Goal: Task Accomplishment & Management: Use online tool/utility

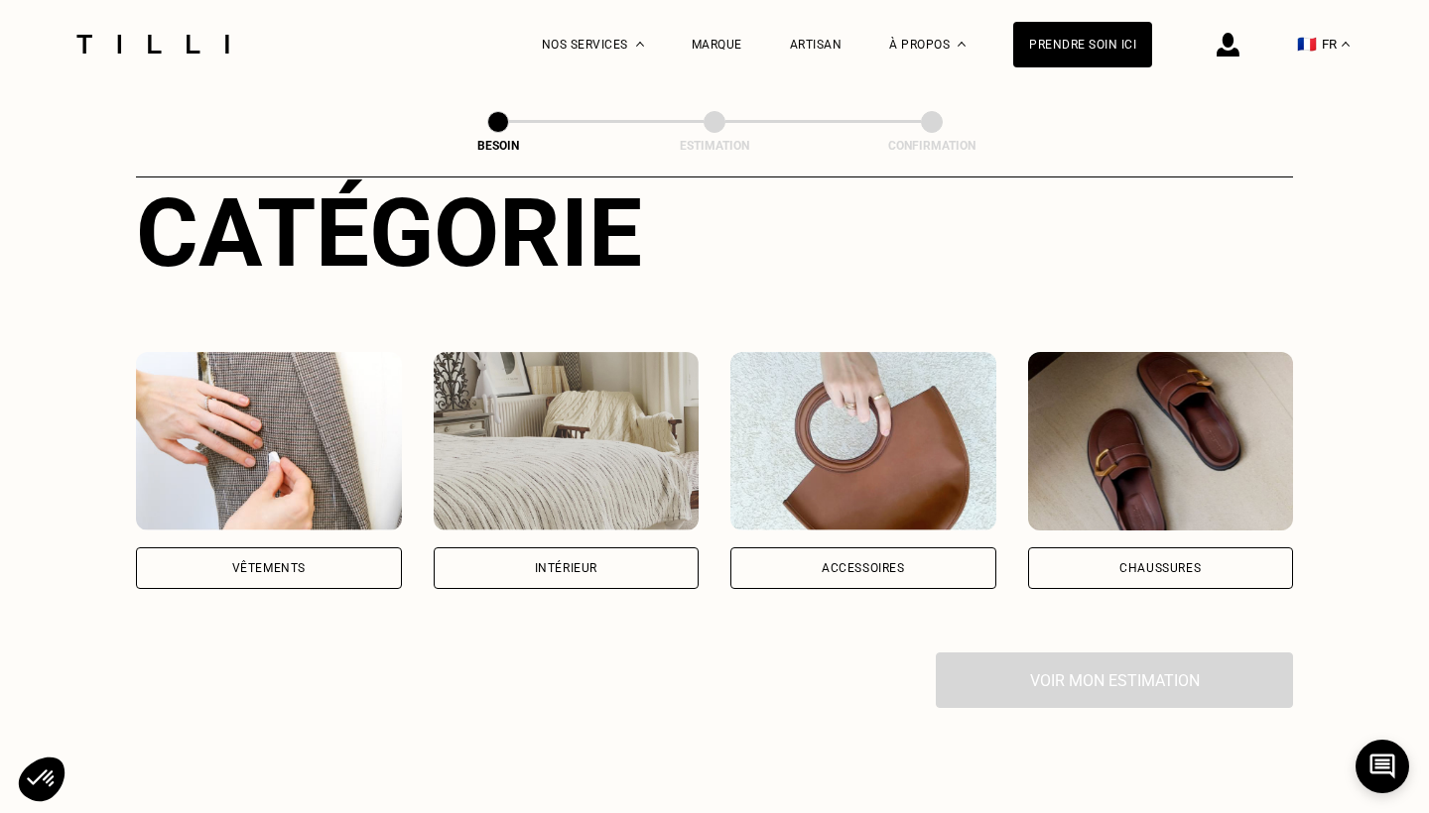
scroll to position [242, 0]
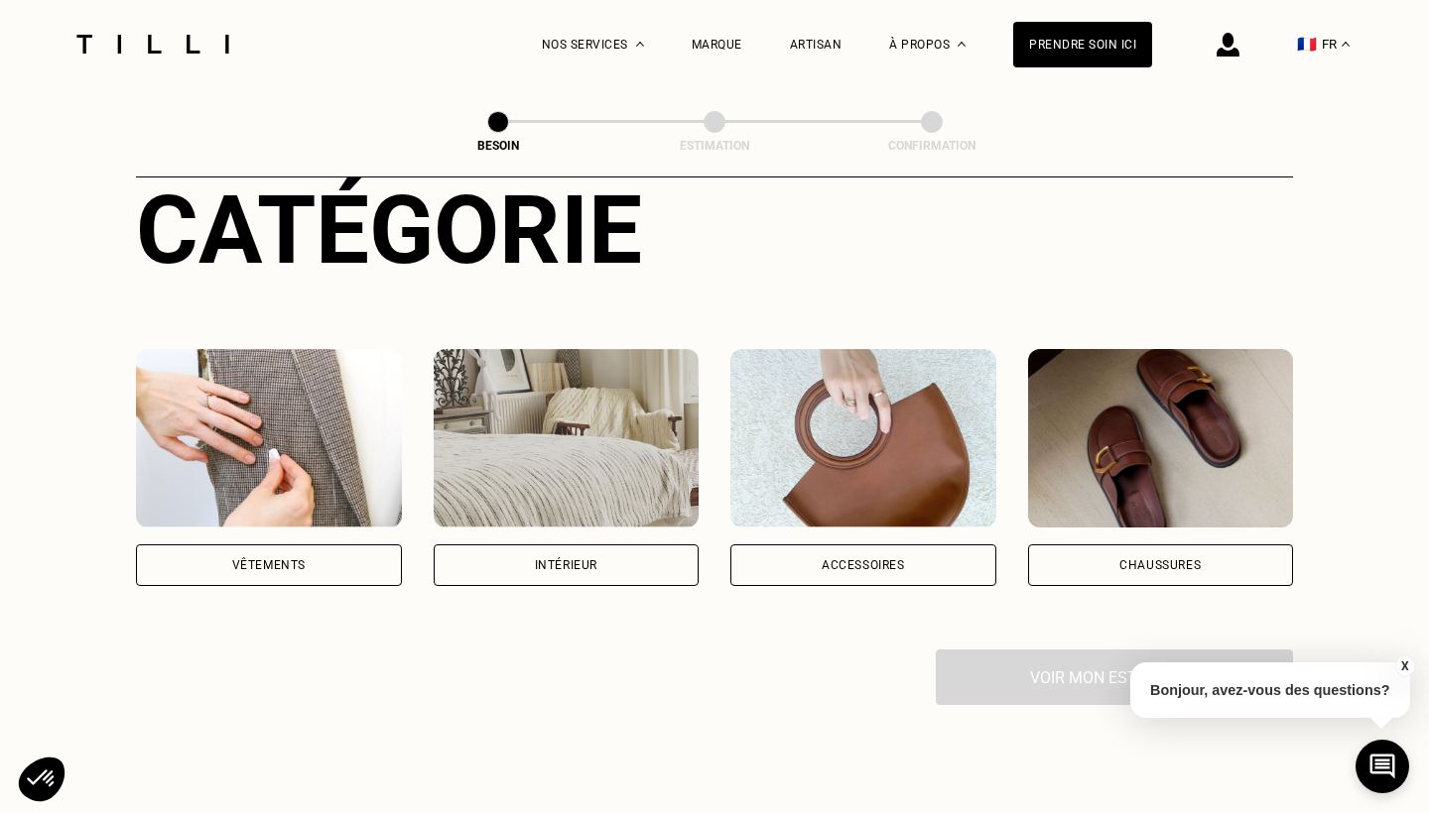
click at [347, 545] on div "Vêtements" at bounding box center [269, 566] width 266 height 42
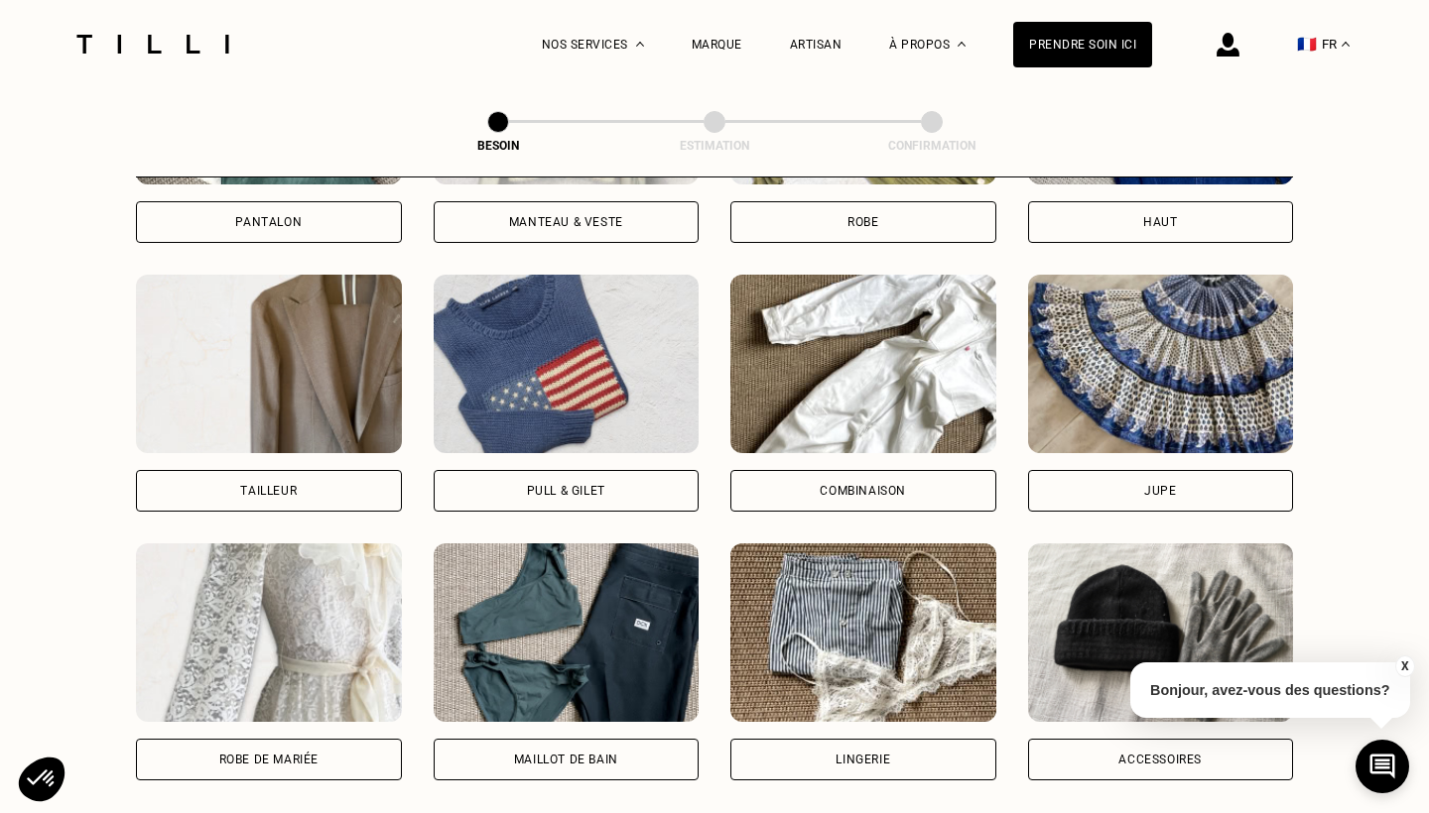
scroll to position [1124, 0]
click at [324, 470] on div "Tailleur" at bounding box center [269, 491] width 266 height 42
select select "FR"
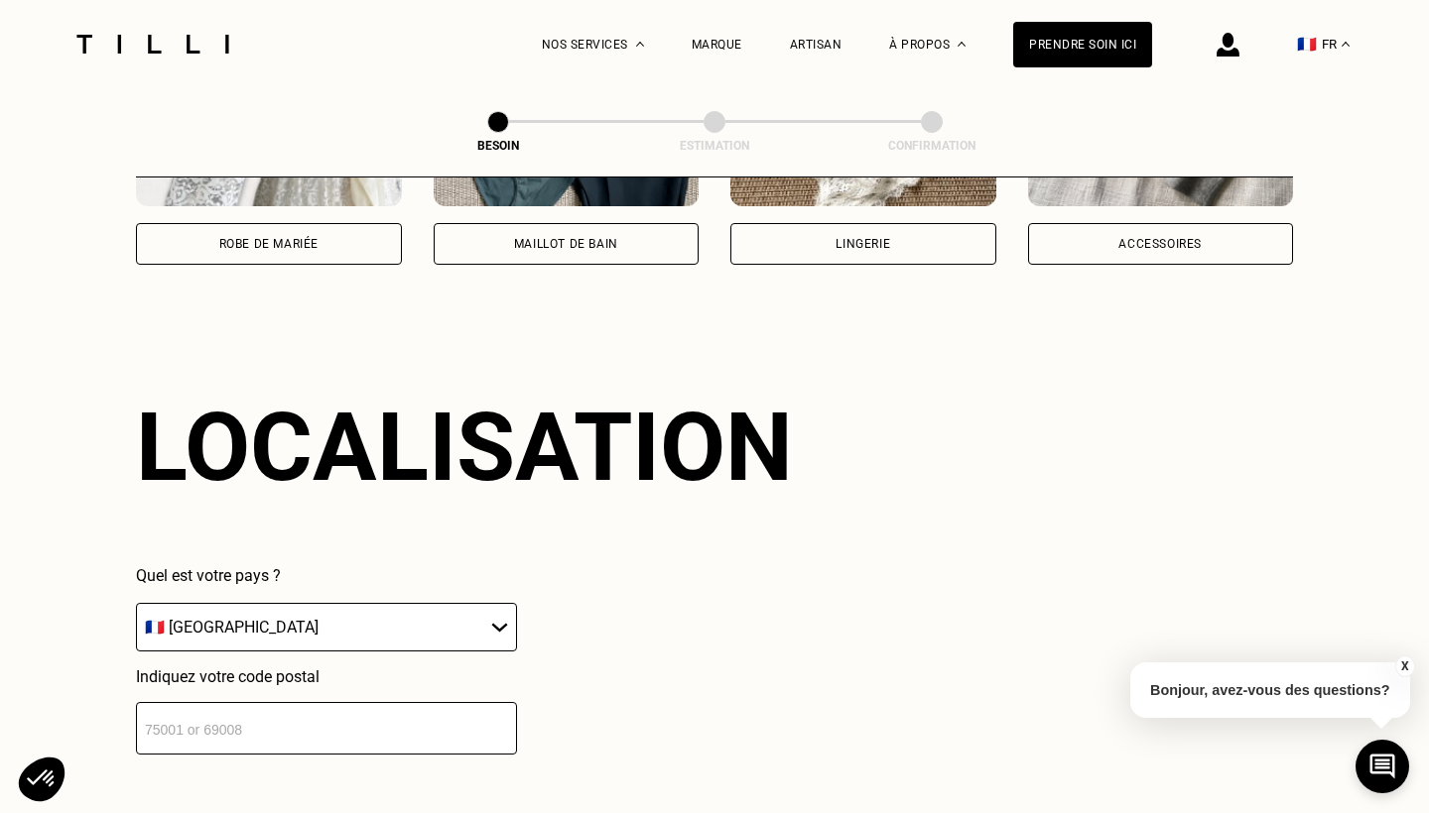
scroll to position [1722, 0]
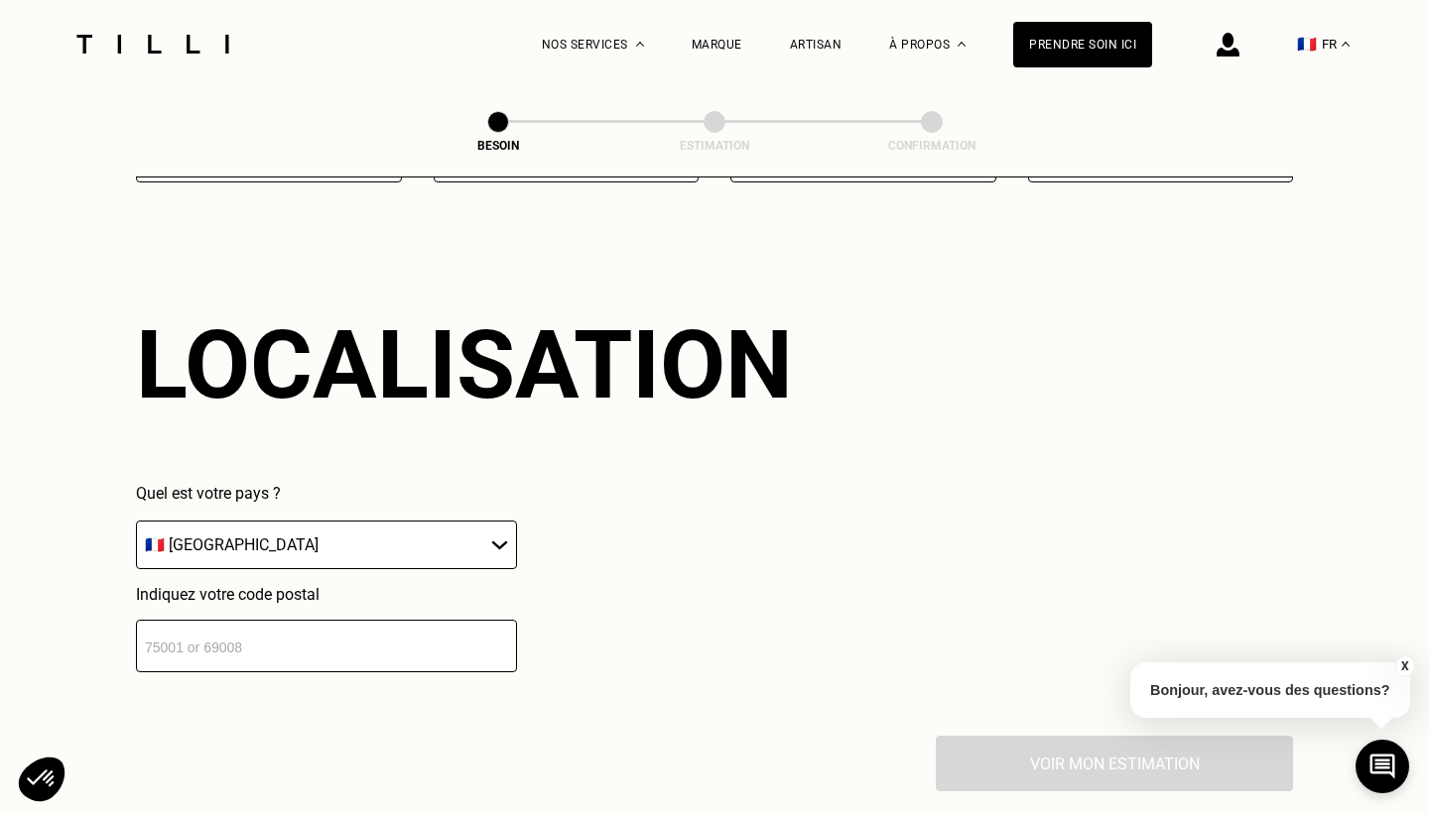
click at [390, 623] on input "number" at bounding box center [326, 646] width 381 height 53
type input "7500"
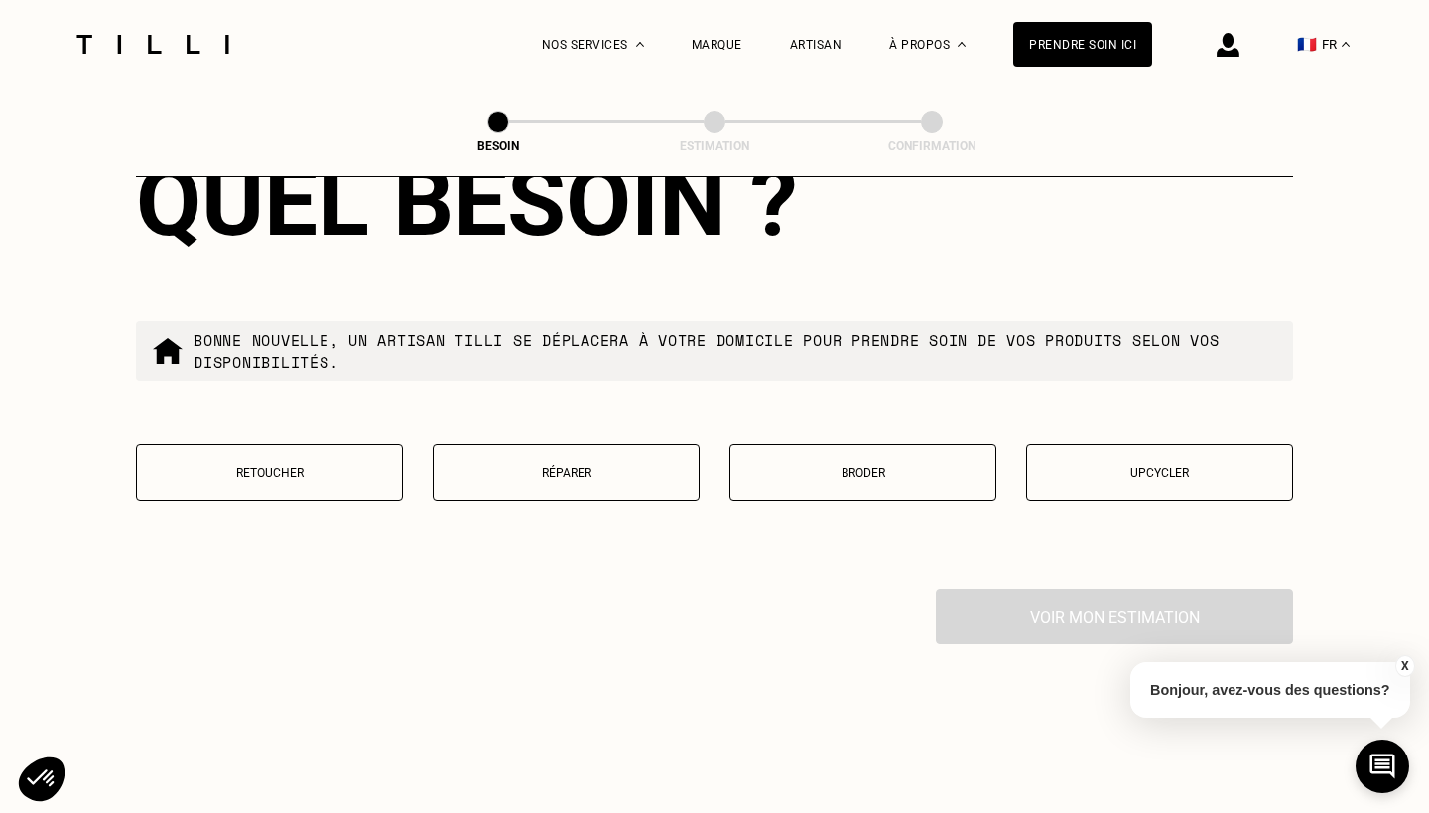
scroll to position [2386, 0]
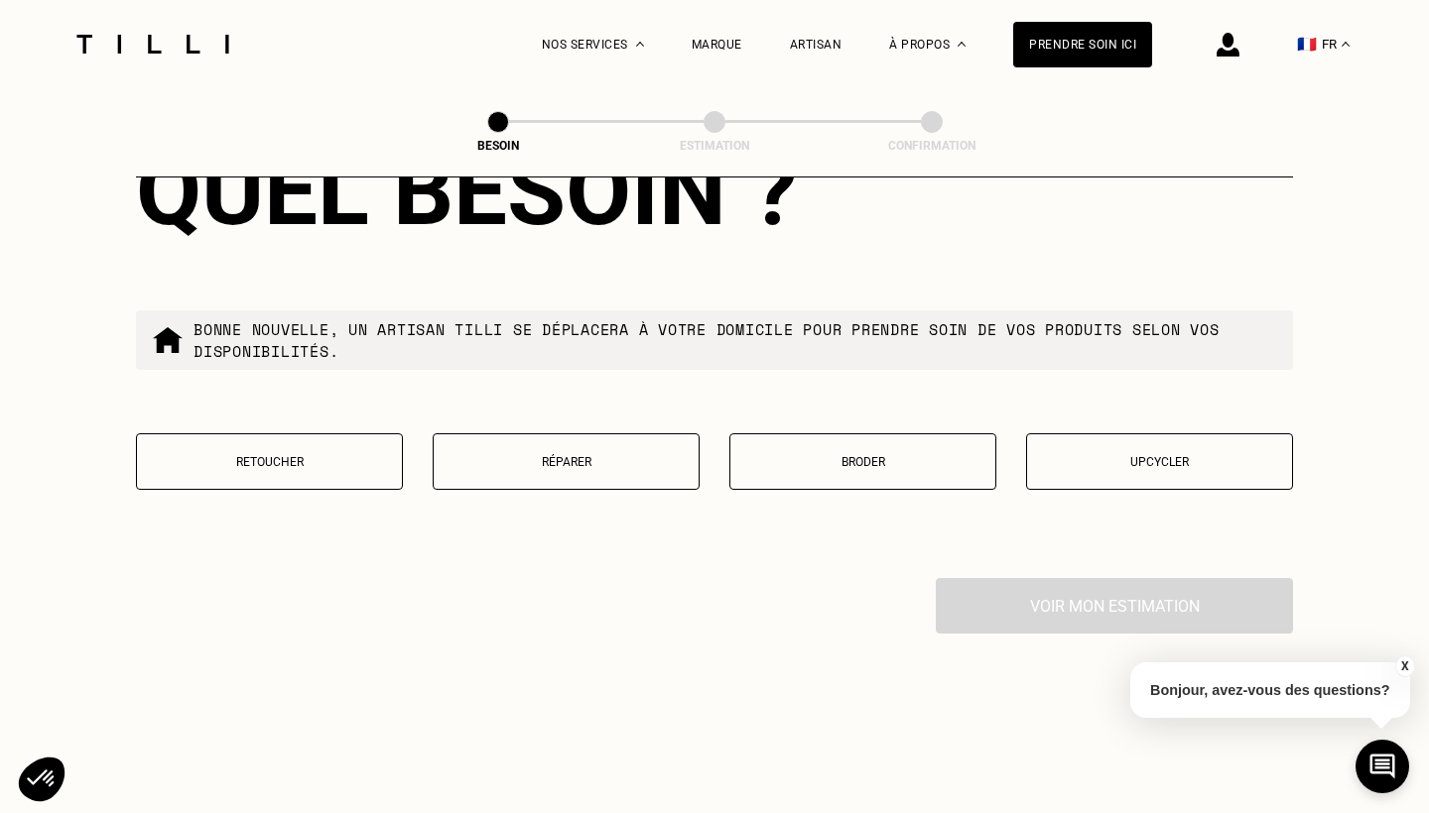
type input "75001"
click at [597, 455] on p "Réparer" at bounding box center [565, 462] width 245 height 14
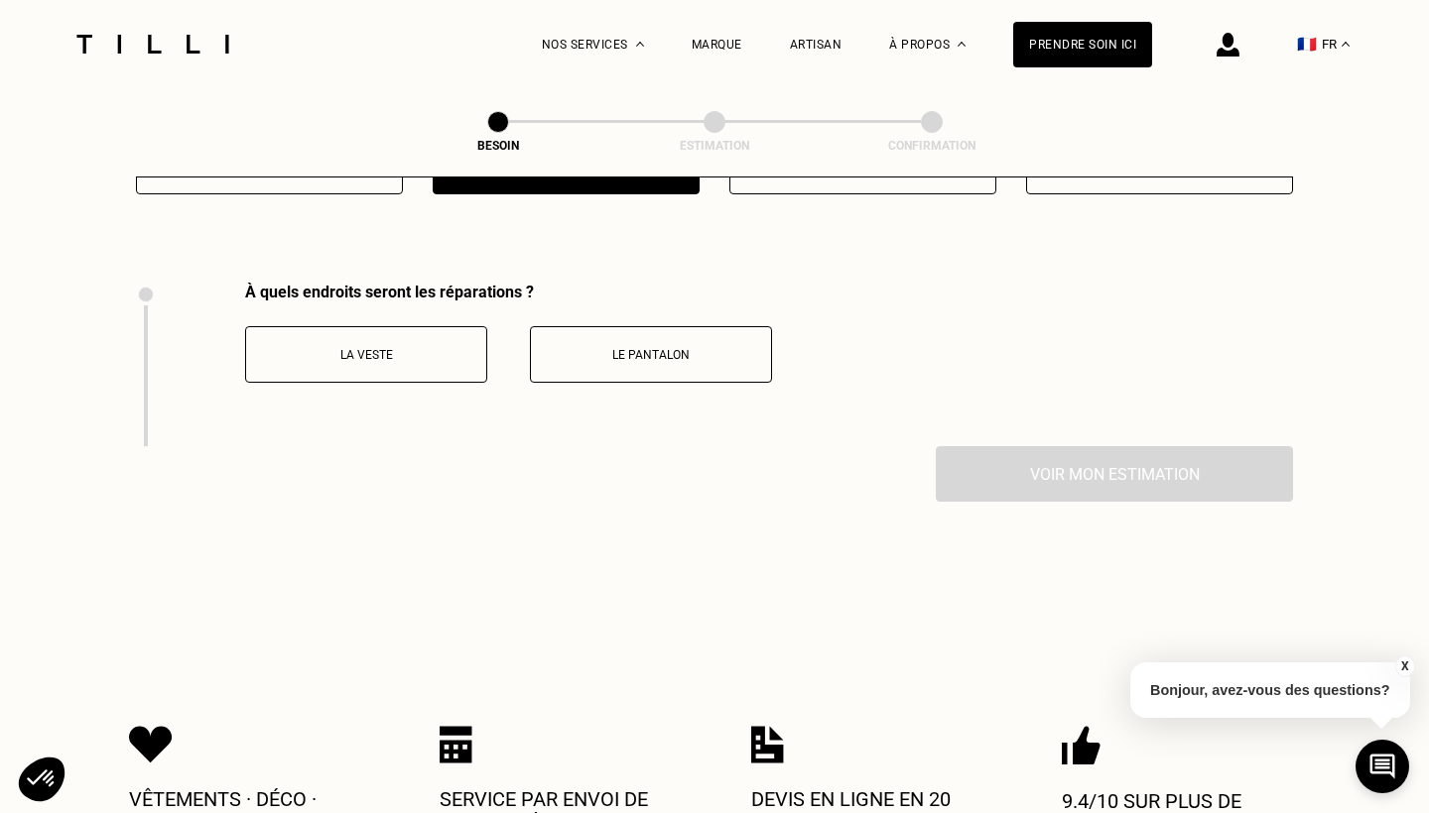
scroll to position [2725, 0]
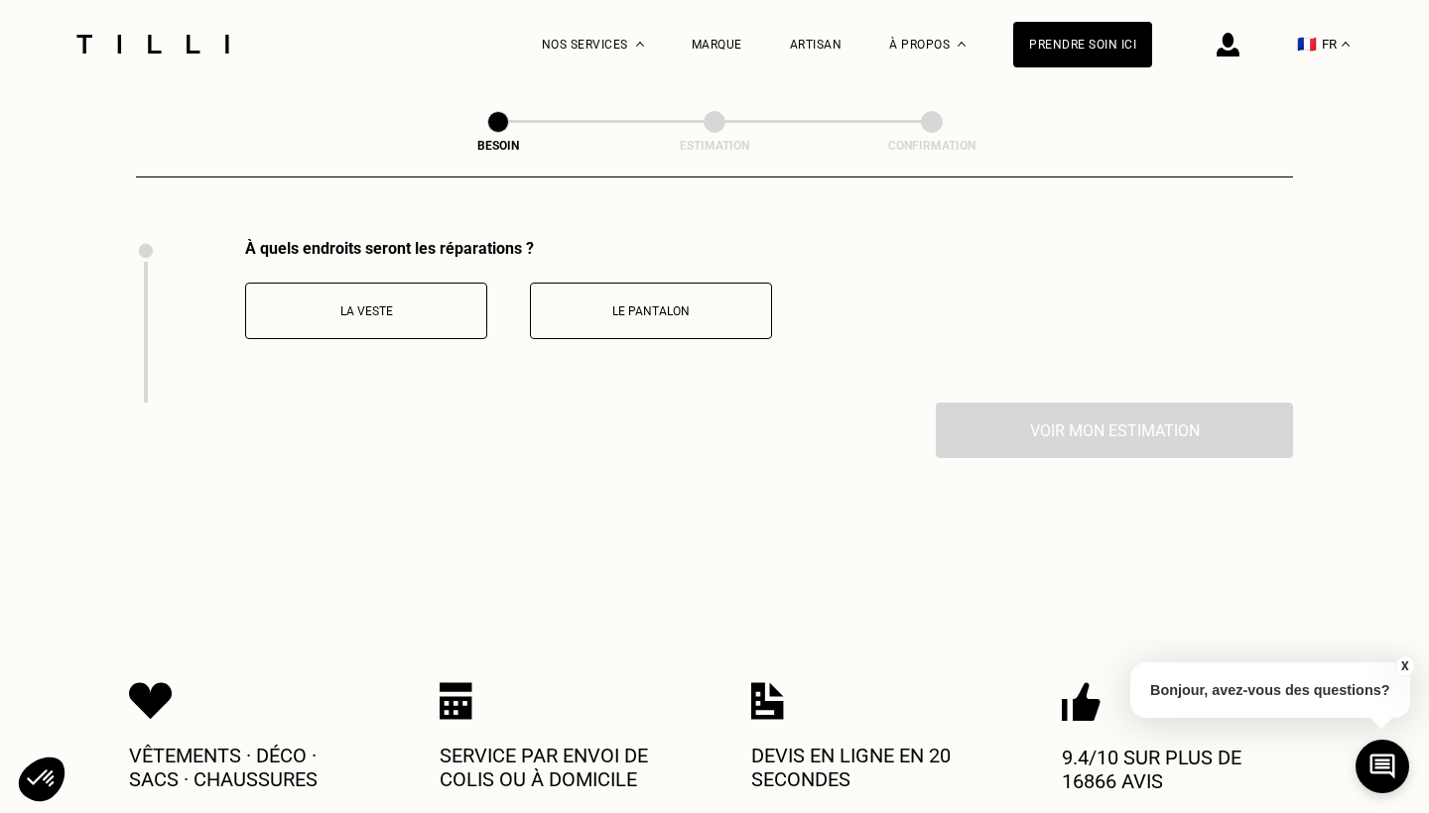
click at [449, 309] on button "La veste" at bounding box center [366, 311] width 242 height 57
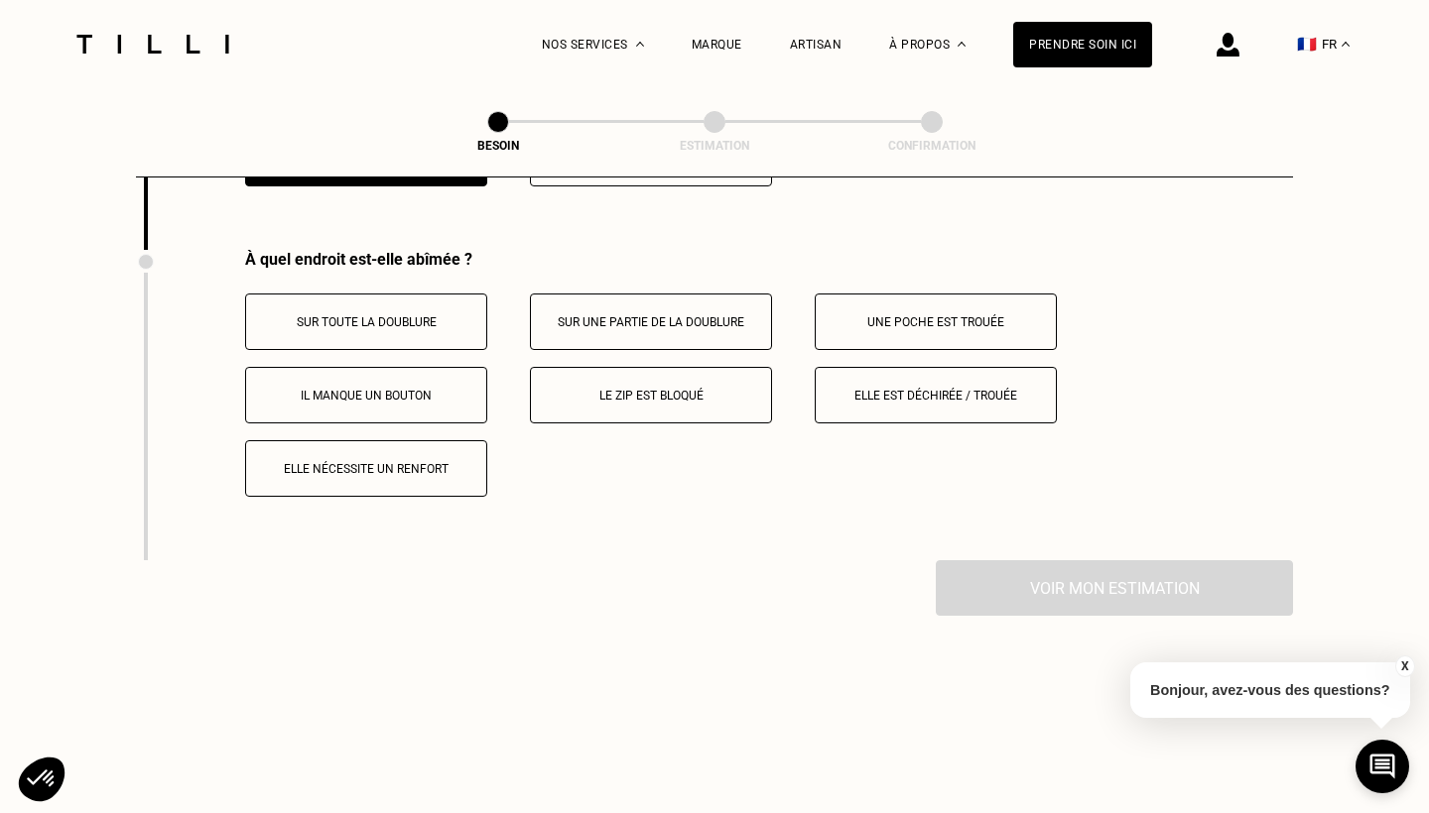
scroll to position [2889, 0]
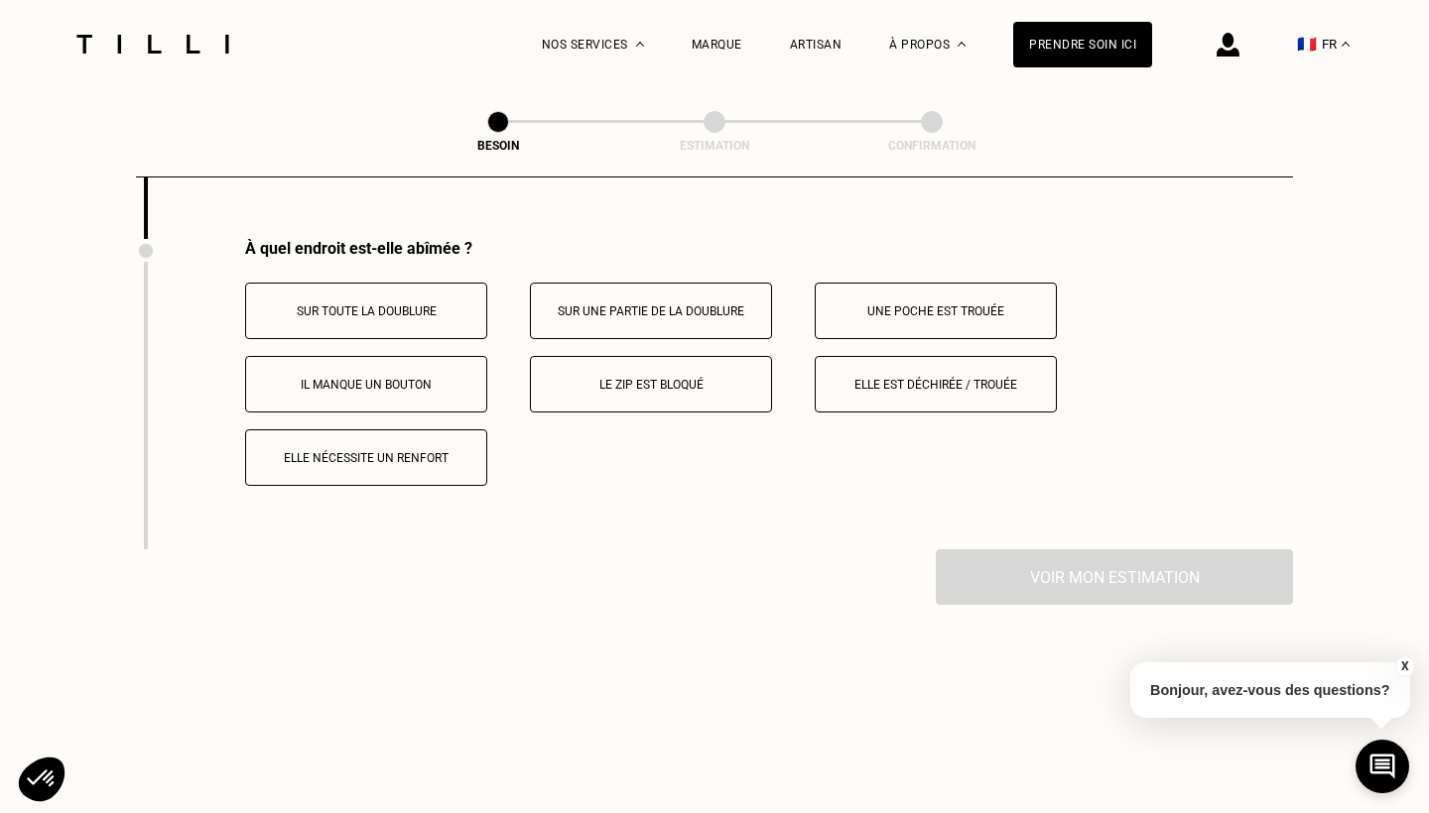
click at [886, 378] on p "Elle est déchirée / trouée" at bounding box center [935, 385] width 220 height 14
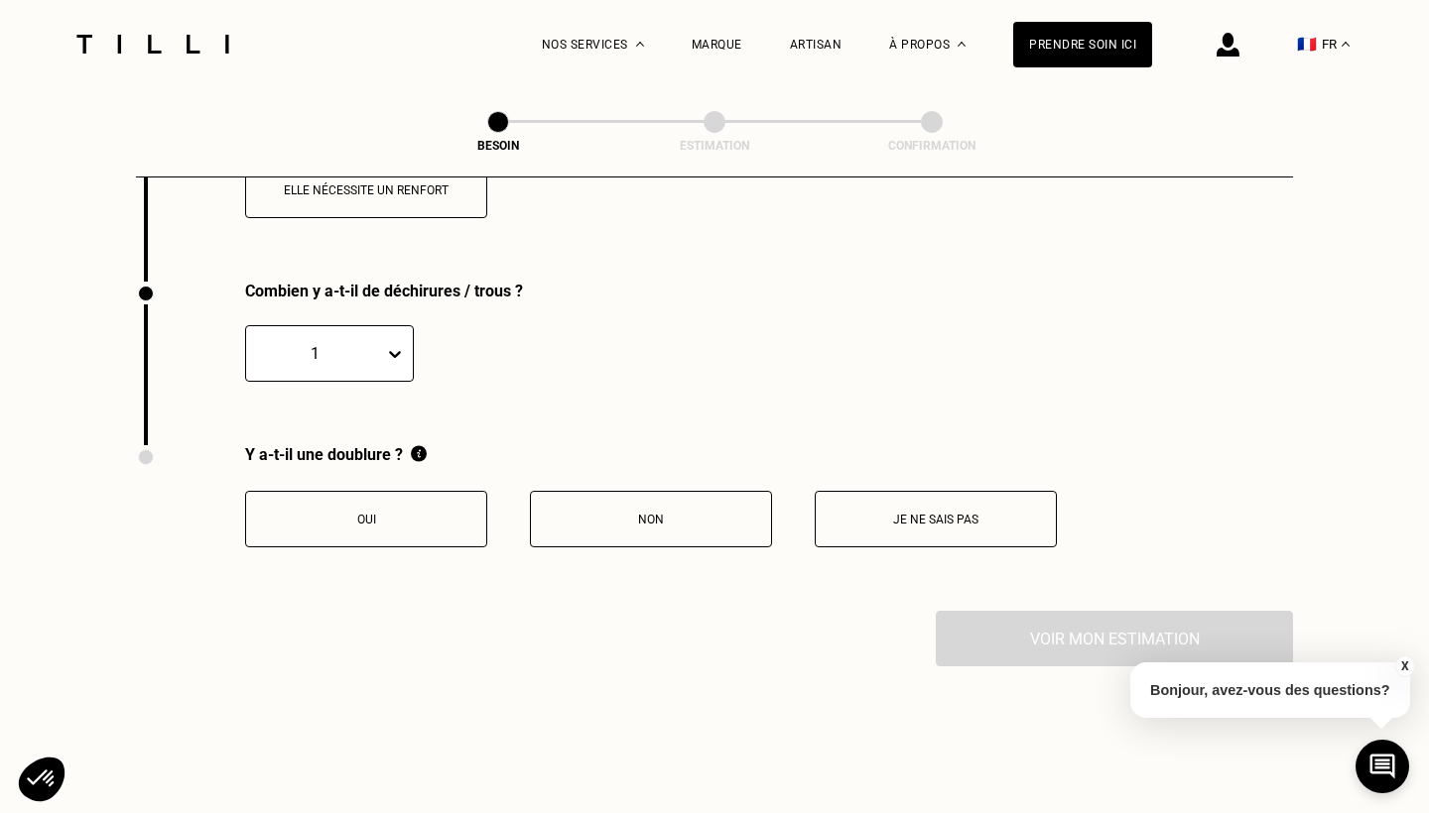
scroll to position [3199, 0]
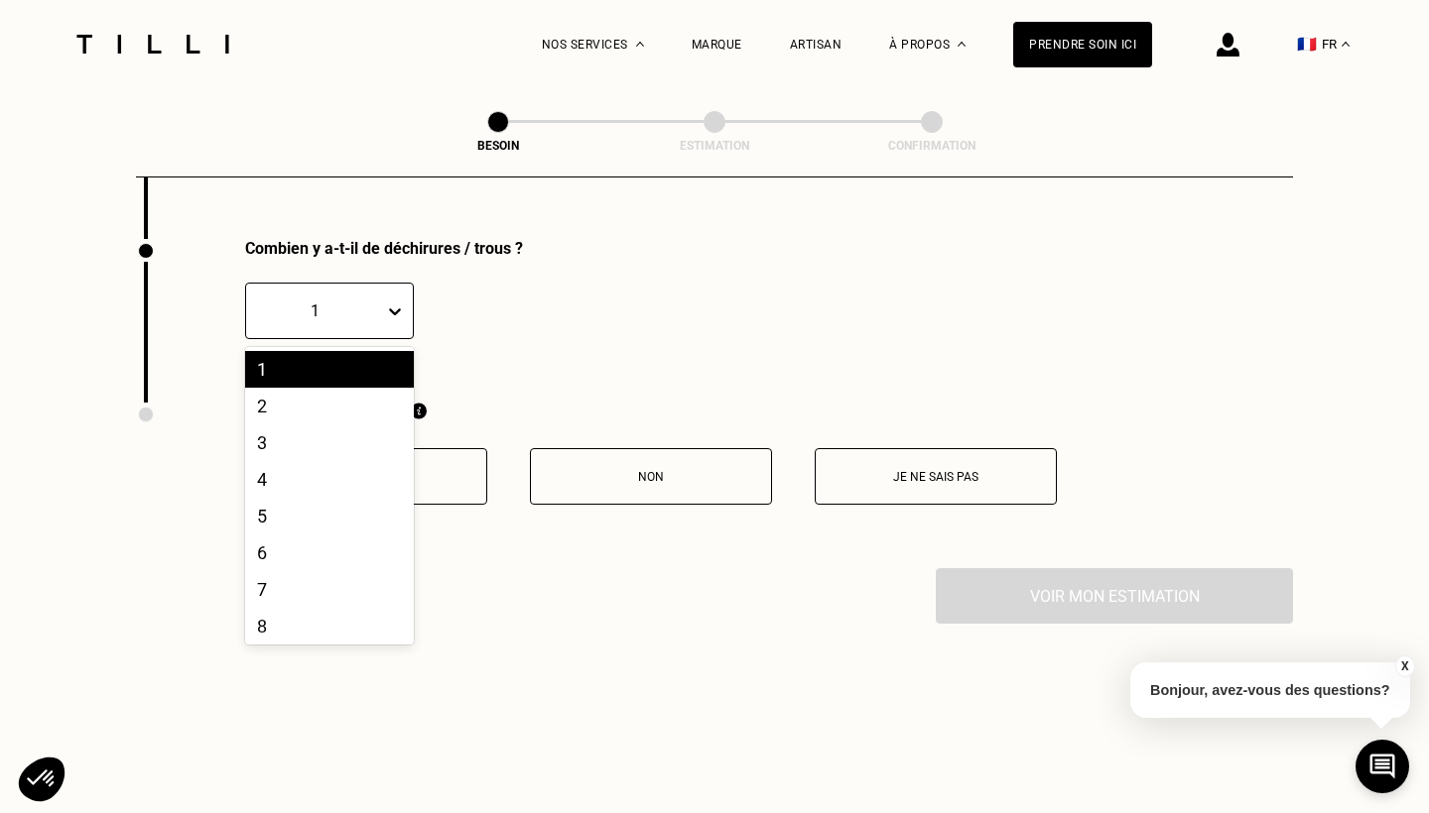
click at [388, 302] on icon at bounding box center [395, 312] width 20 height 20
click at [316, 437] on div "3" at bounding box center [329, 443] width 169 height 37
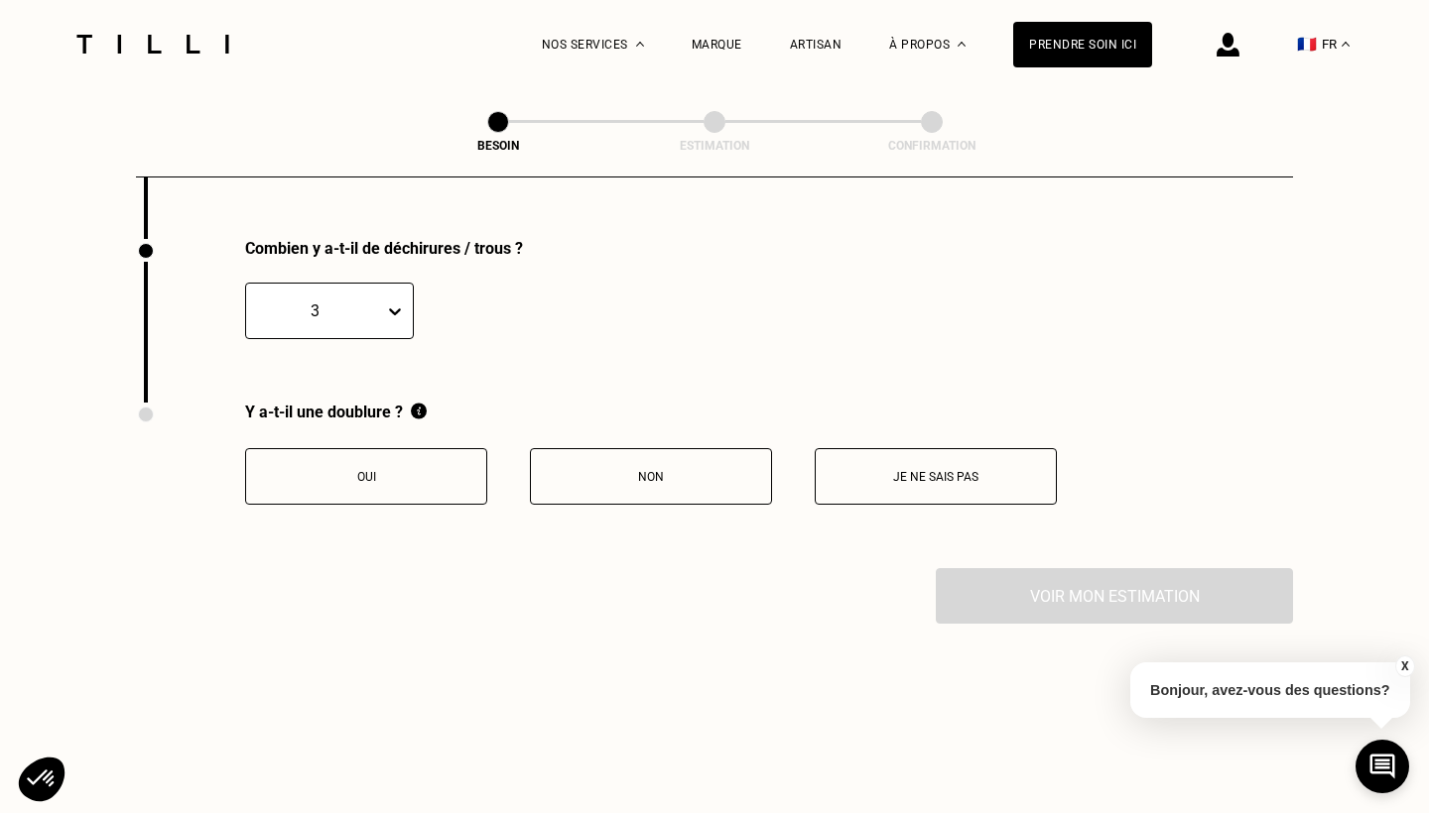
click at [415, 470] on p "Oui" at bounding box center [366, 477] width 220 height 14
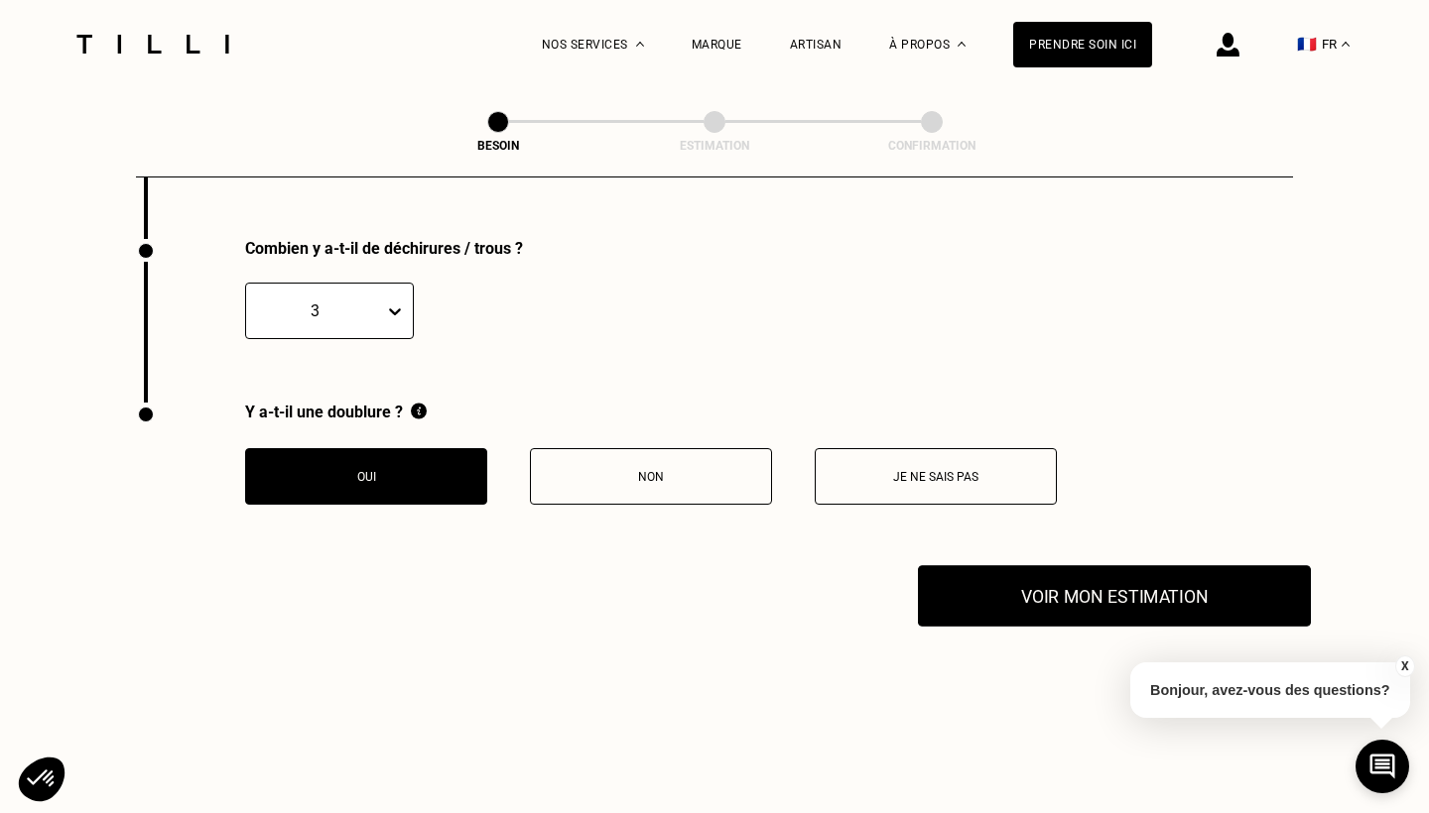
click at [1059, 586] on button "Voir mon estimation" at bounding box center [1114, 596] width 393 height 62
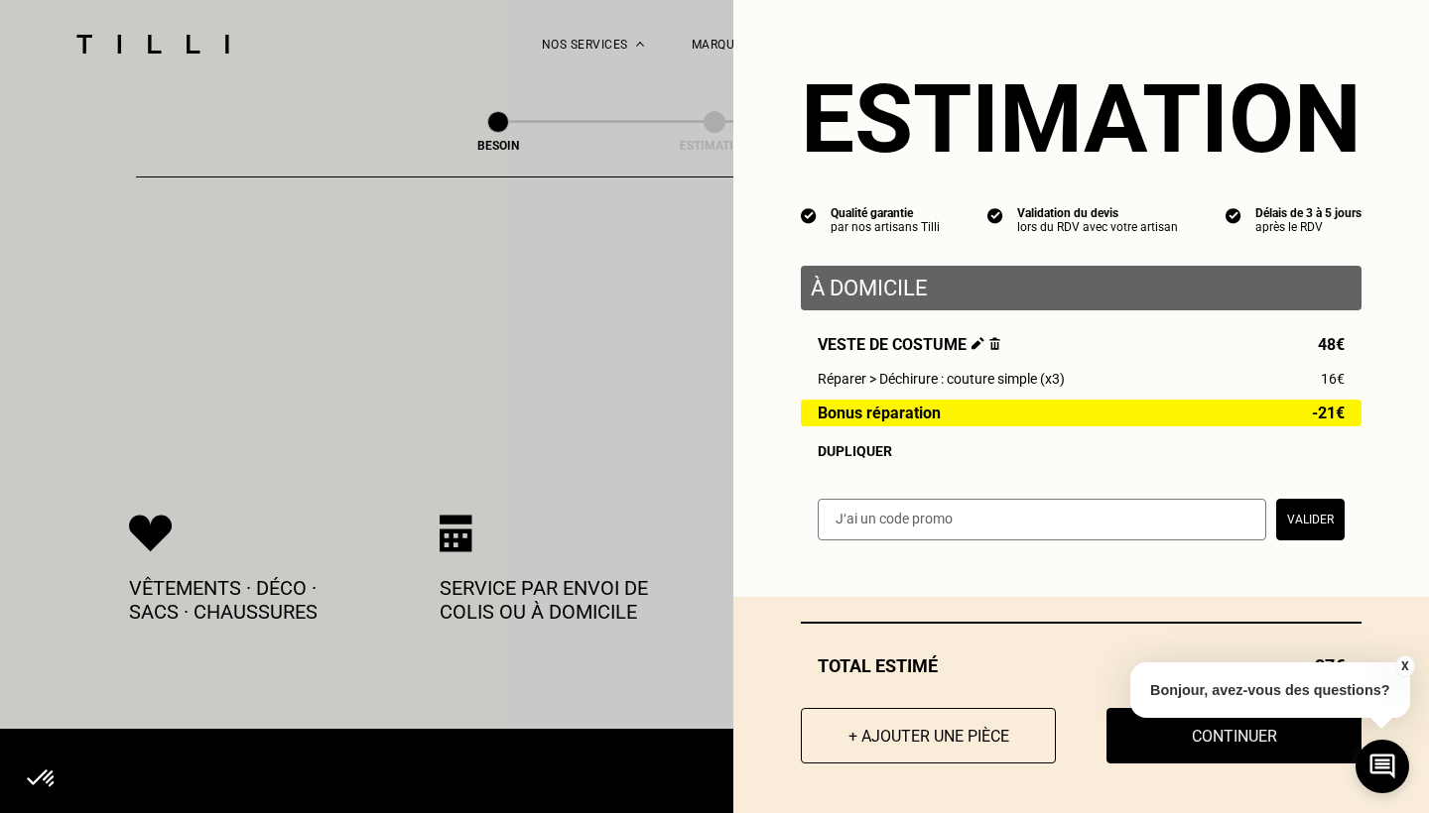
scroll to position [3543, 0]
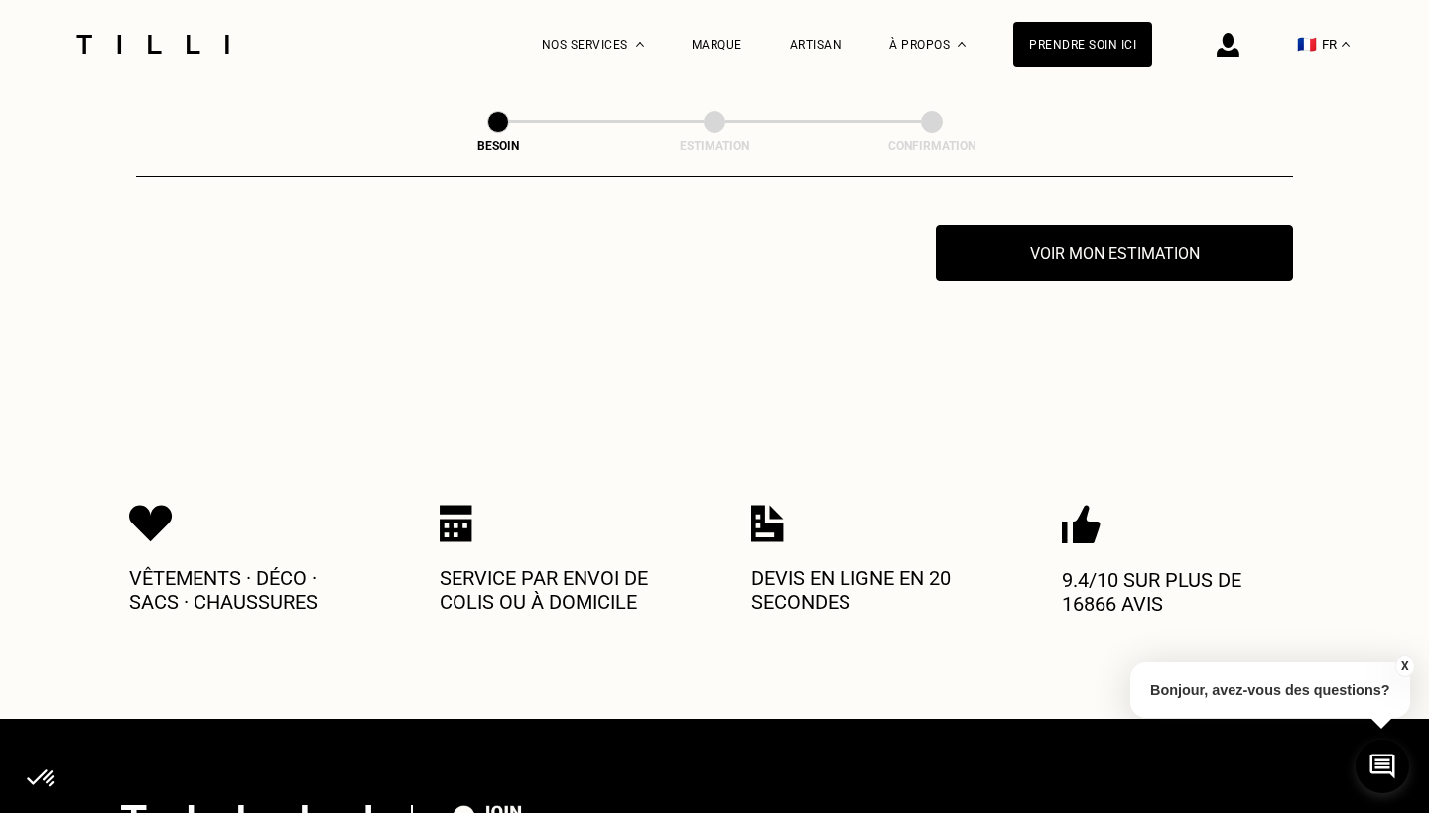
click at [1403, 673] on button "X" at bounding box center [1404, 667] width 20 height 22
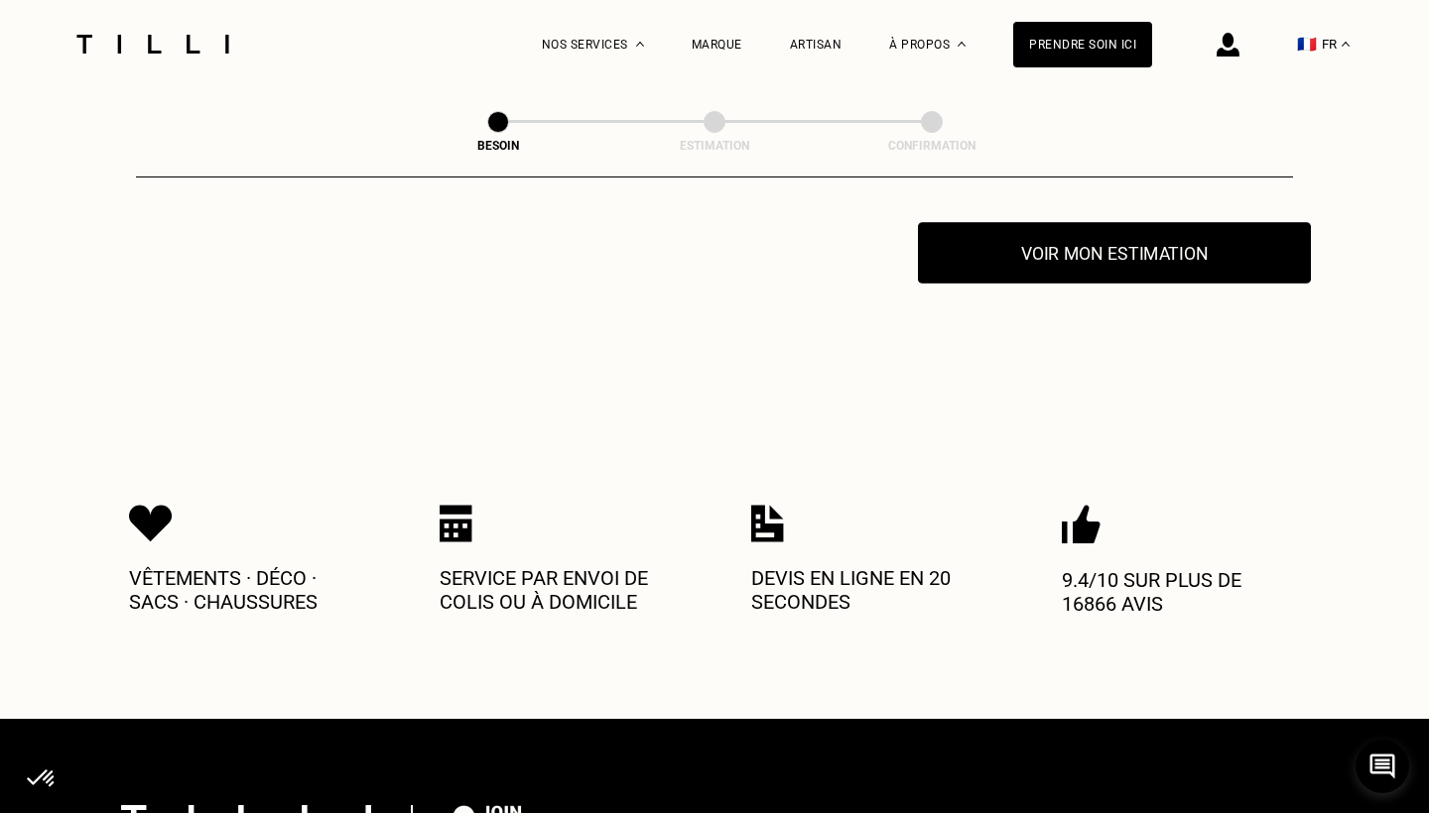
click at [1209, 225] on button "Voir mon estimation" at bounding box center [1114, 253] width 393 height 62
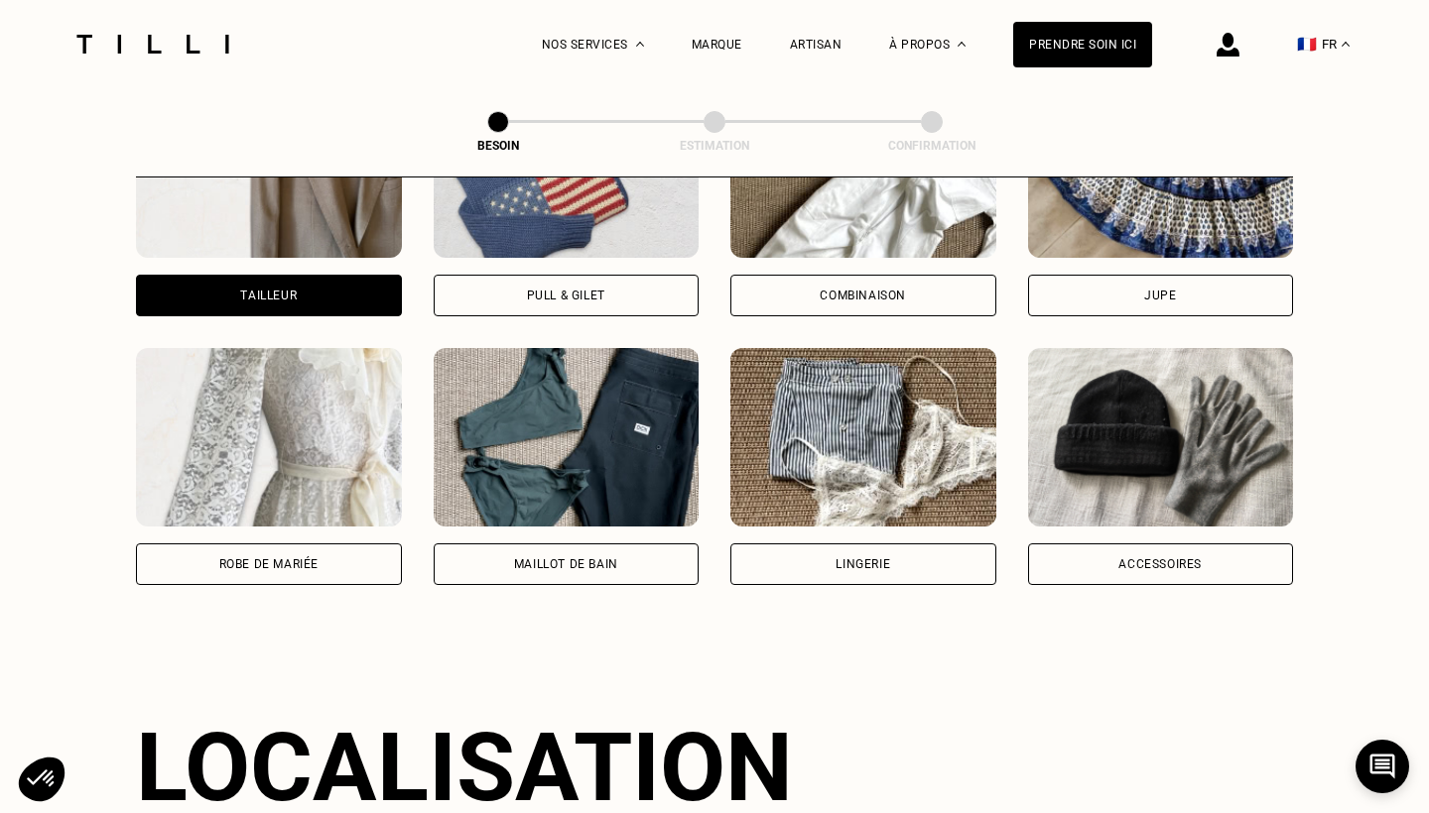
scroll to position [960, 0]
